Goal: Use online tool/utility: Utilize a website feature to perform a specific function

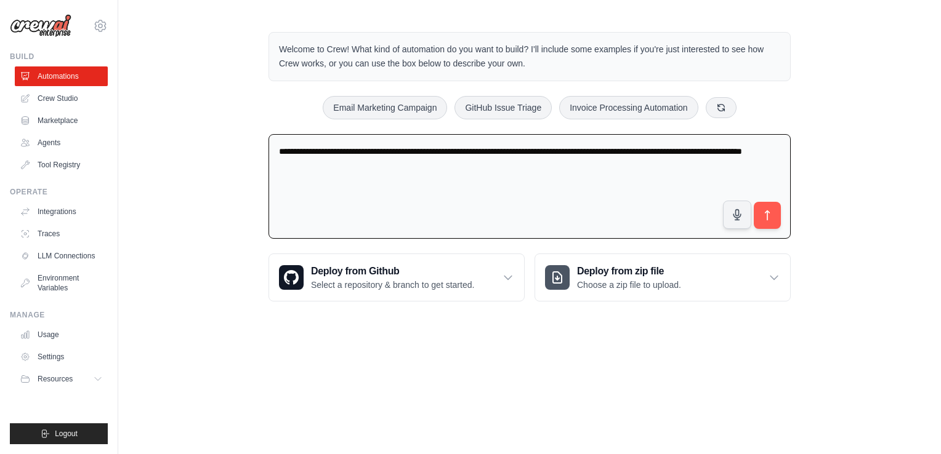
type textarea "**********"
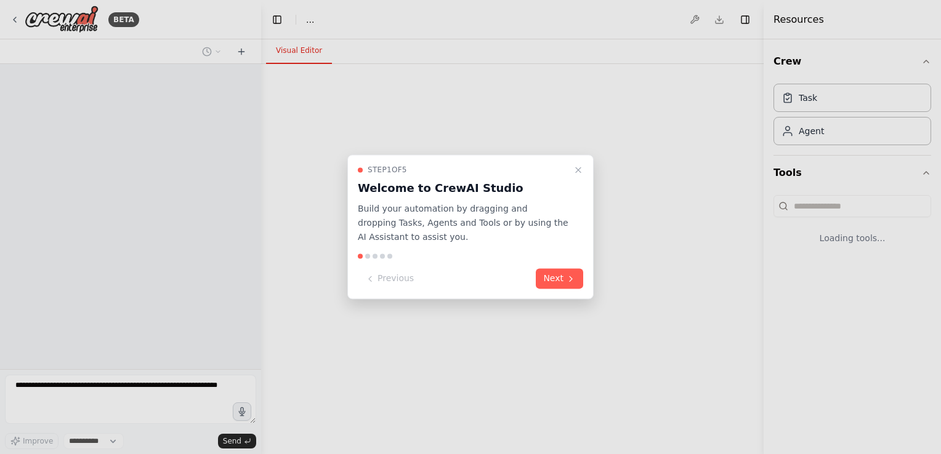
select select "****"
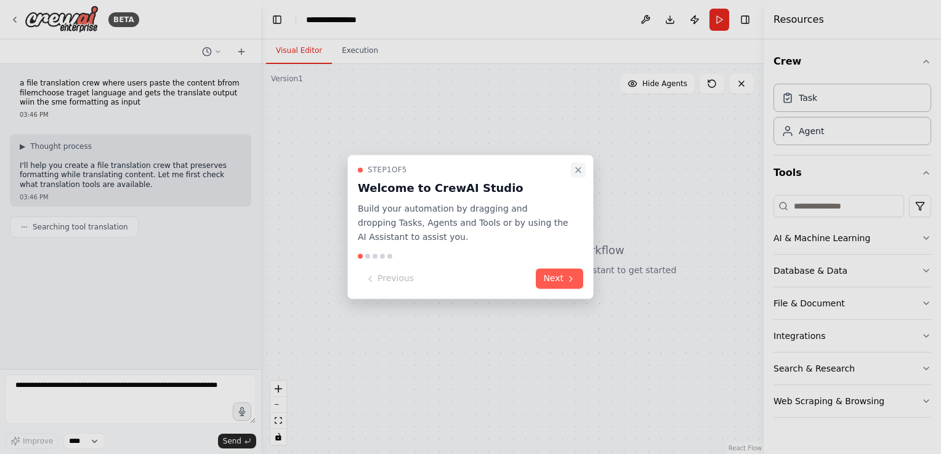
click at [575, 171] on icon "Close walkthrough" at bounding box center [578, 170] width 10 height 10
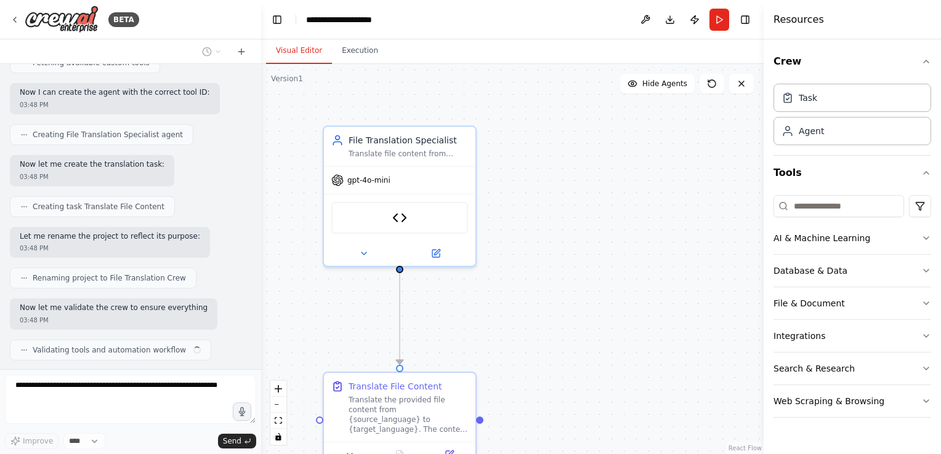
scroll to position [822, 0]
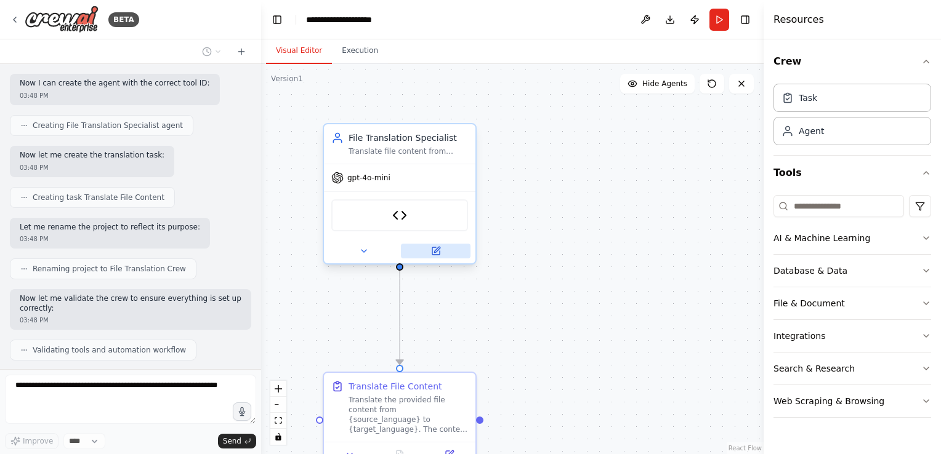
click at [441, 251] on button at bounding box center [436, 251] width 70 height 15
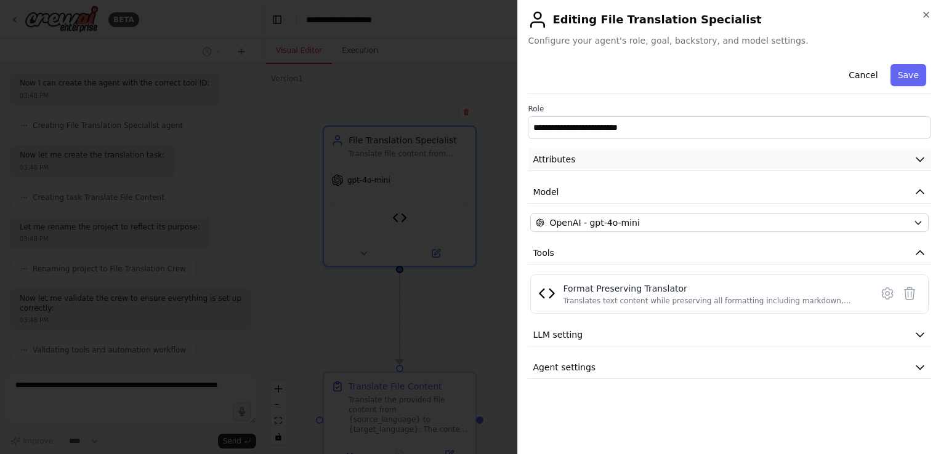
click at [917, 161] on icon "button" at bounding box center [920, 159] width 12 height 12
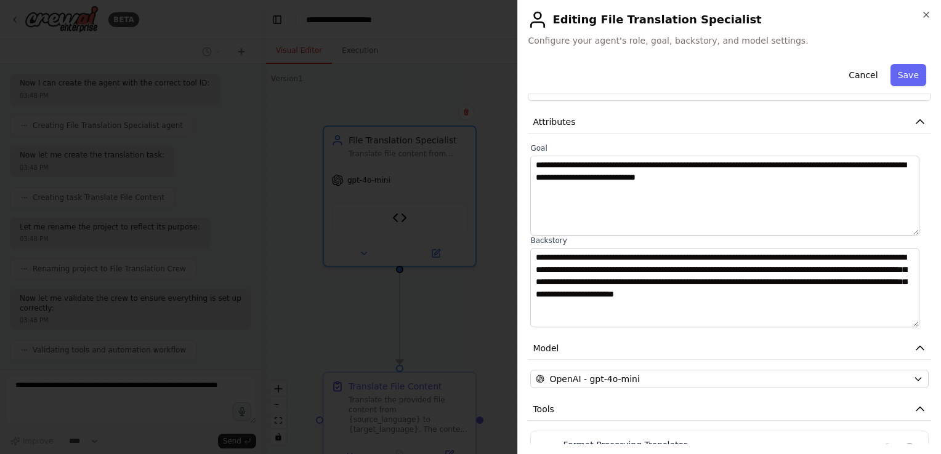
scroll to position [14, 0]
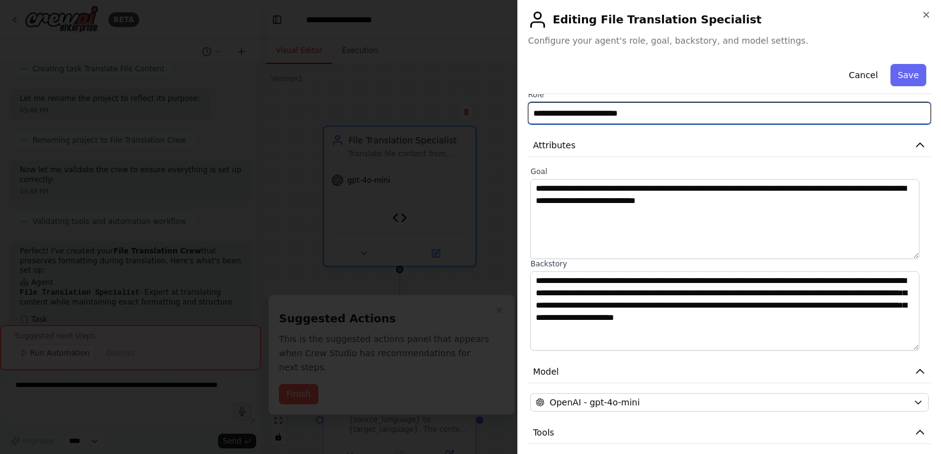
drag, startPoint x: 643, startPoint y: 115, endPoint x: 516, endPoint y: 100, distance: 128.3
click at [516, 100] on body "BETA a file translation crew where users paste the content bfrom filemchoose tr…" at bounding box center [470, 227] width 941 height 454
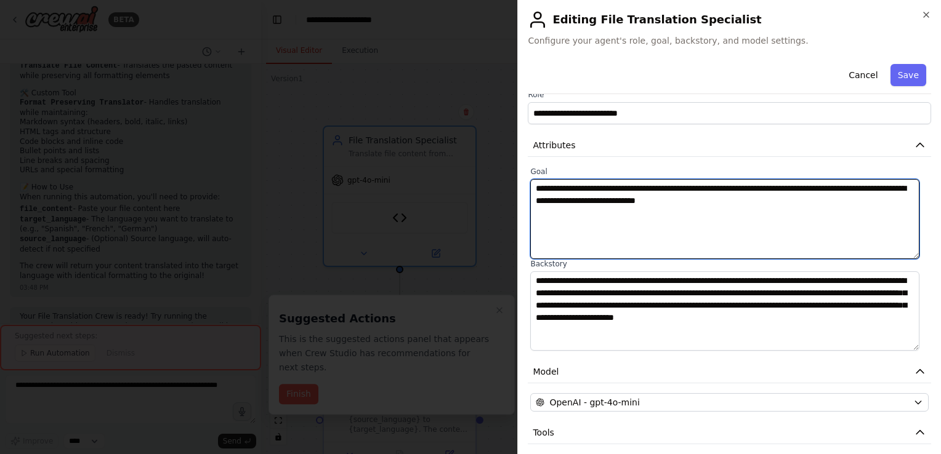
drag, startPoint x: 786, startPoint y: 216, endPoint x: 348, endPoint y: 153, distance: 442.8
click at [348, 153] on body "BETA a file translation crew where users paste the content bfrom filemchoose tr…" at bounding box center [470, 227] width 941 height 454
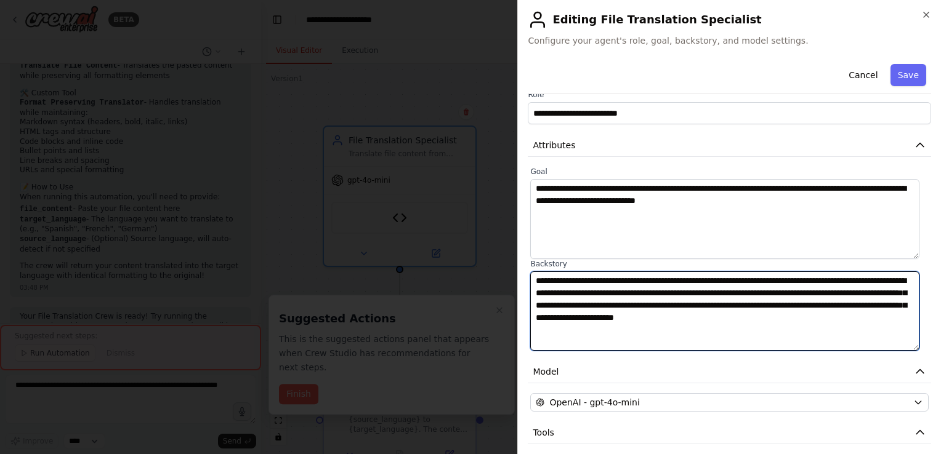
drag, startPoint x: 914, startPoint y: 319, endPoint x: 474, endPoint y: 257, distance: 443.9
click at [474, 257] on body "BETA a file translation crew where users paste the content bfrom filemchoose tr…" at bounding box center [470, 227] width 941 height 454
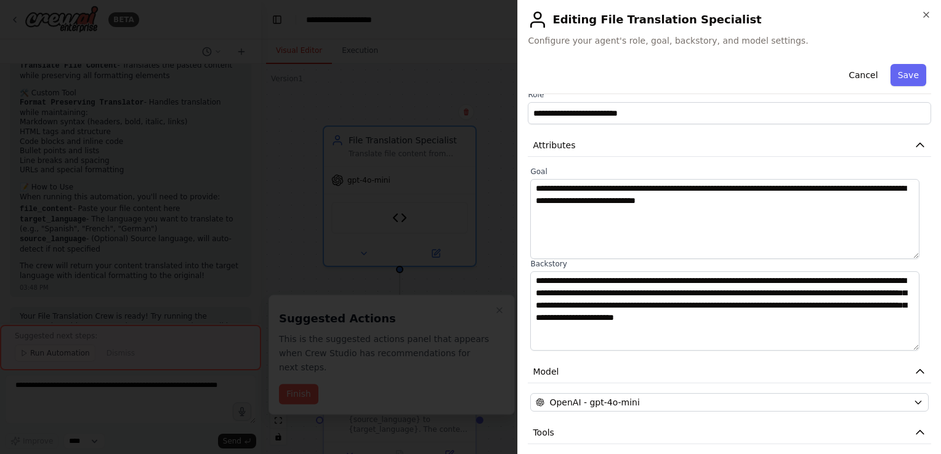
click at [919, 16] on h2 "Editing File Translation Specialist" at bounding box center [729, 20] width 403 height 20
click at [927, 14] on icon "button" at bounding box center [926, 14] width 5 height 5
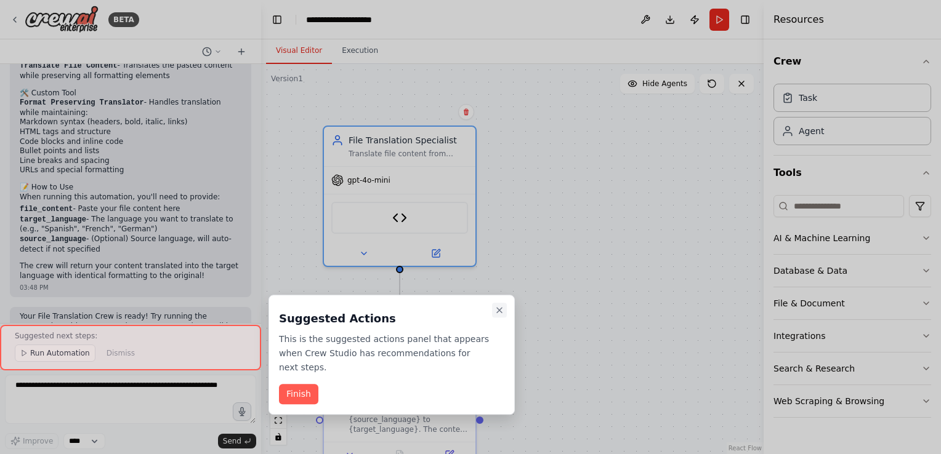
click at [501, 307] on icon "Close walkthrough" at bounding box center [499, 310] width 10 height 10
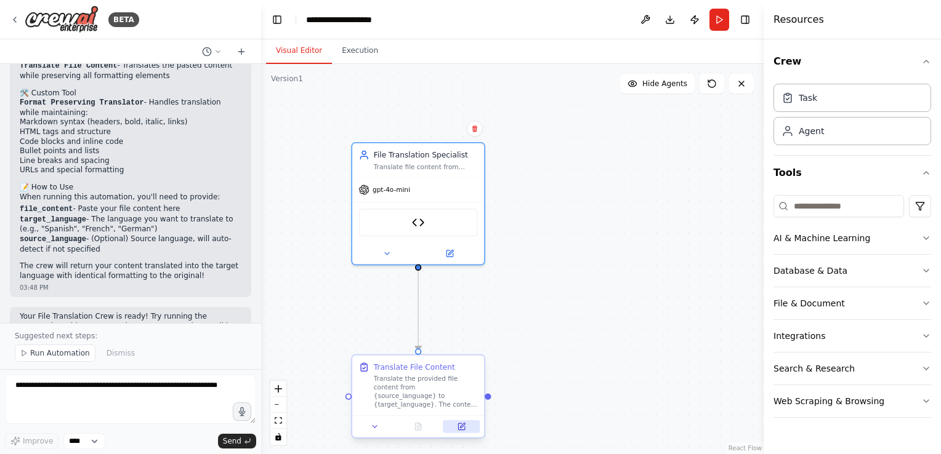
click at [456, 427] on button at bounding box center [461, 427] width 37 height 13
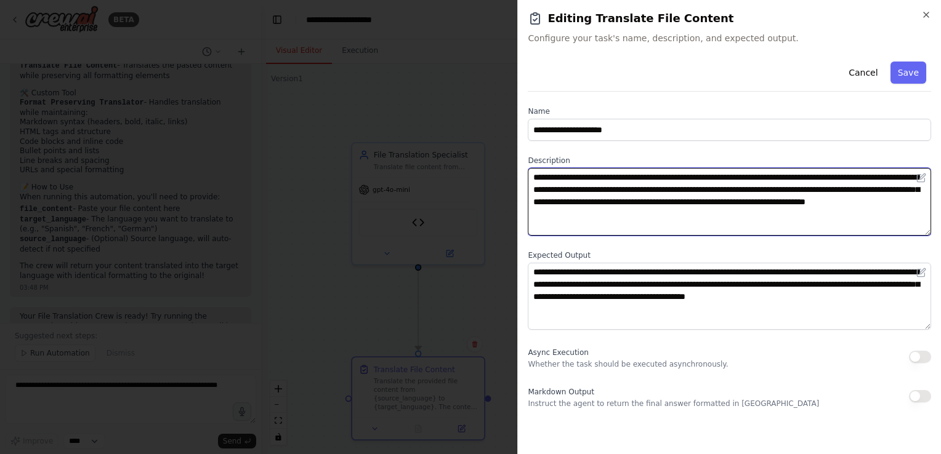
drag, startPoint x: 676, startPoint y: 225, endPoint x: 461, endPoint y: 159, distance: 224.9
click at [461, 159] on body "BETA a file translation crew where users paste the content bfrom filemchoose tr…" at bounding box center [470, 227] width 941 height 454
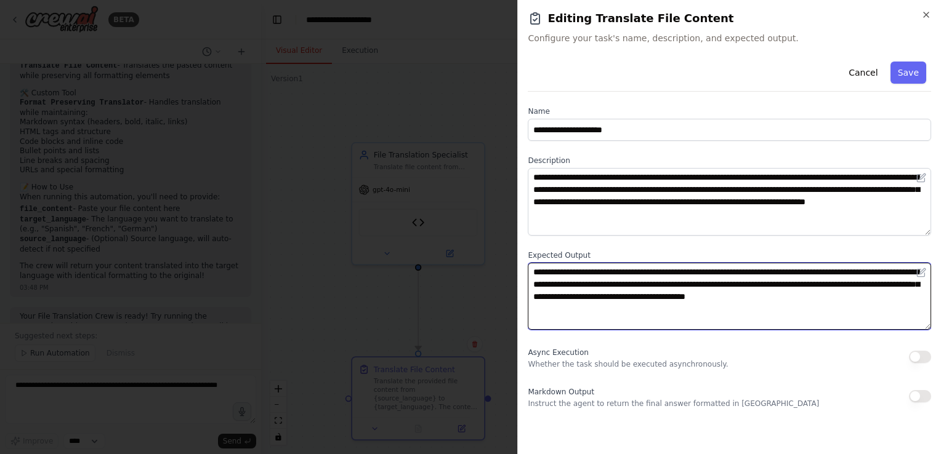
drag, startPoint x: 905, startPoint y: 309, endPoint x: 505, endPoint y: 262, distance: 402.9
click at [505, 262] on body "BETA a file translation crew where users paste the content bfrom filemchoose tr…" at bounding box center [470, 227] width 941 height 454
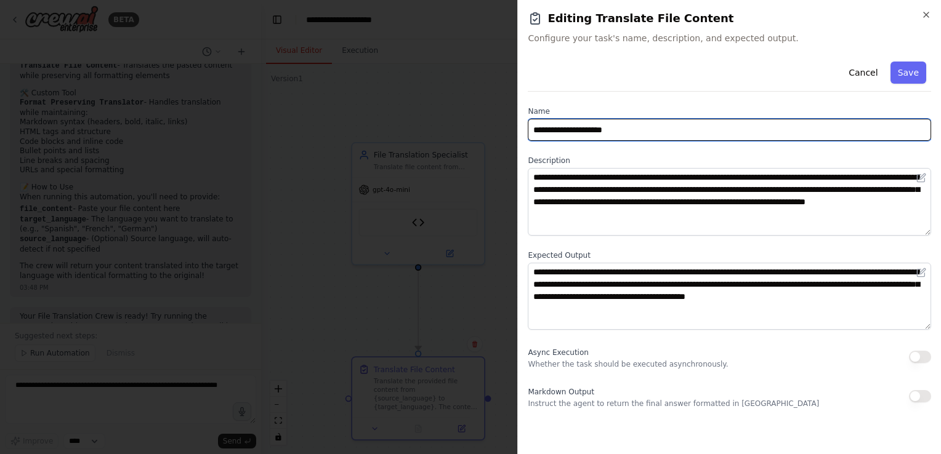
drag, startPoint x: 643, startPoint y: 134, endPoint x: 424, endPoint y: 129, distance: 219.2
click at [424, 129] on body "BETA a file translation crew where users paste the content bfrom filemchoose tr…" at bounding box center [470, 227] width 941 height 454
